Goal: Browse casually: Explore the website without a specific task or goal

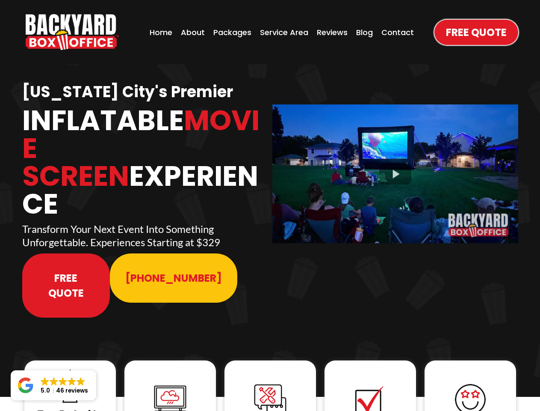
click at [72, 32] on img "https://www.backyardboxoffice.com" at bounding box center [72, 32] width 93 height 36
click at [395, 168] on div at bounding box center [395, 173] width 246 height 138
click at [70, 369] on img at bounding box center [70, 386] width 34 height 34
click at [170, 382] on img at bounding box center [170, 399] width 34 height 34
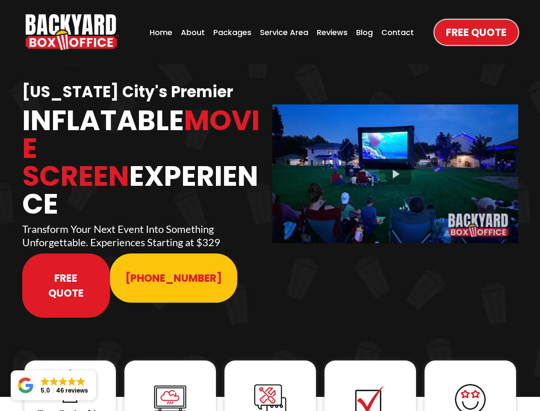
click at [170, 382] on img at bounding box center [170, 399] width 34 height 34
click at [270, 382] on img at bounding box center [270, 399] width 34 height 34
click at [370, 382] on img at bounding box center [370, 399] width 34 height 34
